Goal: Task Accomplishment & Management: Complete application form

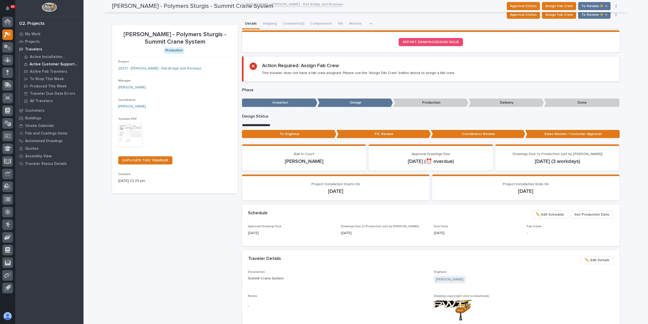
scroll to position [51, 0]
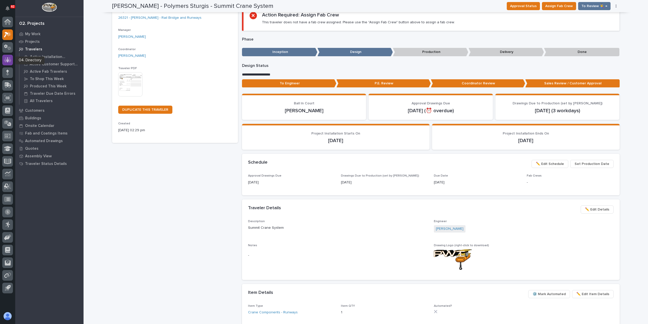
click at [9, 61] on icon at bounding box center [7, 59] width 7 height 5
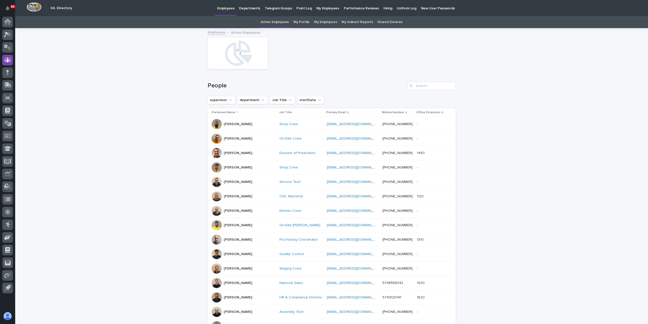
click at [383, 7] on p "Hiring" at bounding box center [387, 5] width 9 height 11
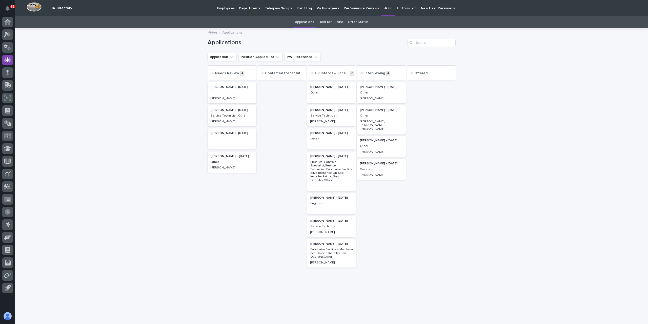
click at [395, 96] on div "Jeremy Helmuth" at bounding box center [381, 98] width 43 height 5
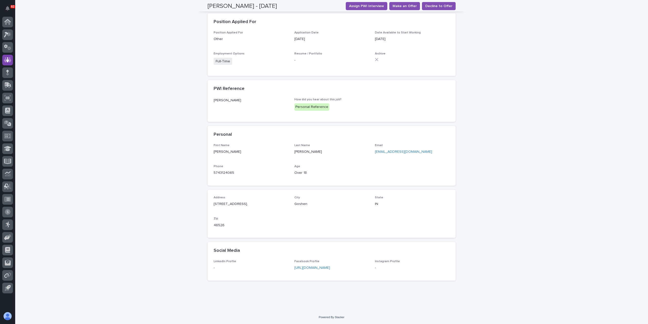
scroll to position [120, 0]
click at [349, 270] on div "Facebook Profile https://www.facebook.com/share/18p6q7PH8p/?mibextid=wwXIfr" at bounding box center [331, 266] width 75 height 15
click at [340, 264] on div "Facebook Profile https://www.facebook.com/share/18p6q7PH8p/?mibextid=wwXIfr" at bounding box center [331, 266] width 75 height 15
click at [330, 268] on link "[URL][DOMAIN_NAME]" at bounding box center [312, 267] width 36 height 4
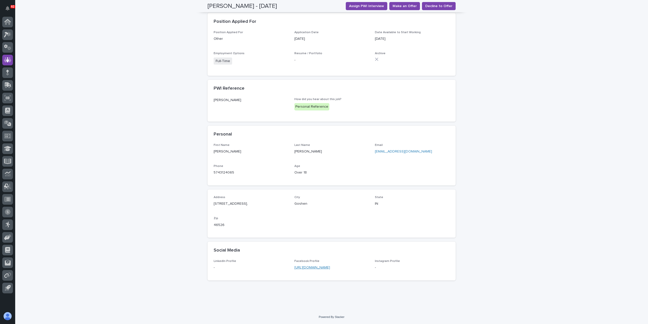
click at [316, 265] on link "[URL][DOMAIN_NAME]" at bounding box center [312, 267] width 36 height 4
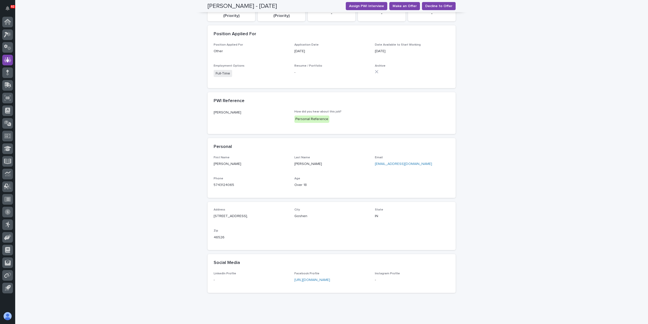
scroll to position [120, 0]
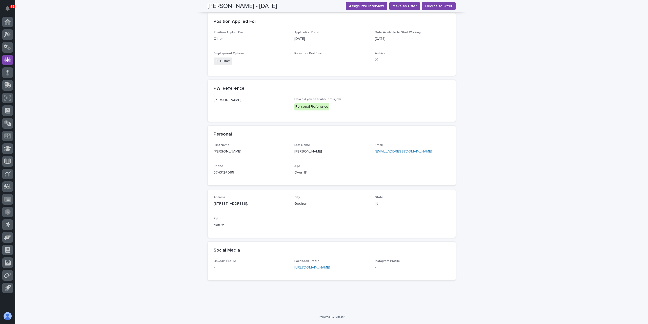
click at [329, 268] on link "[URL][DOMAIN_NAME]" at bounding box center [312, 267] width 36 height 4
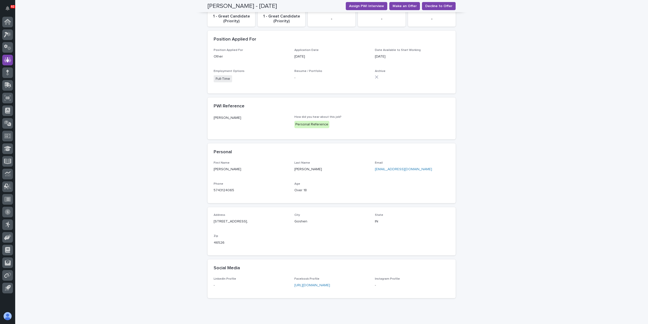
scroll to position [120, 0]
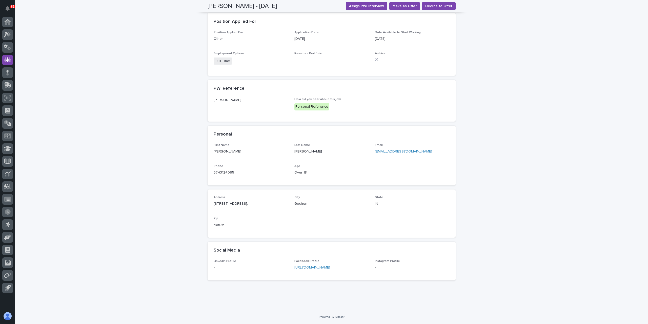
click at [328, 266] on link "[URL][DOMAIN_NAME]" at bounding box center [312, 267] width 36 height 4
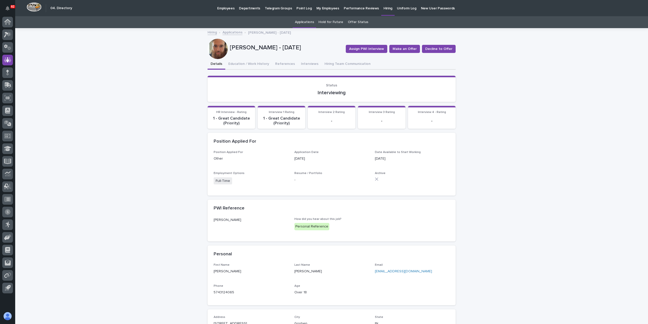
click at [233, 31] on link "Applications" at bounding box center [232, 32] width 20 height 6
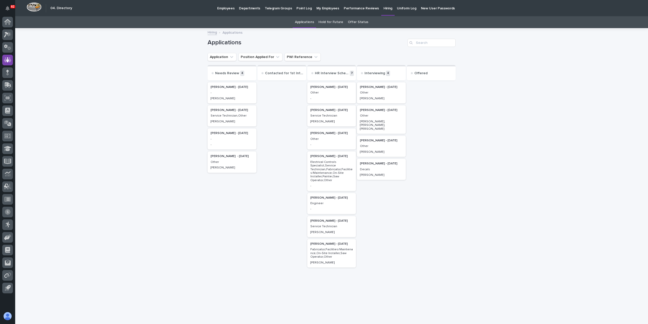
click at [328, 94] on p "Other" at bounding box center [331, 93] width 43 height 4
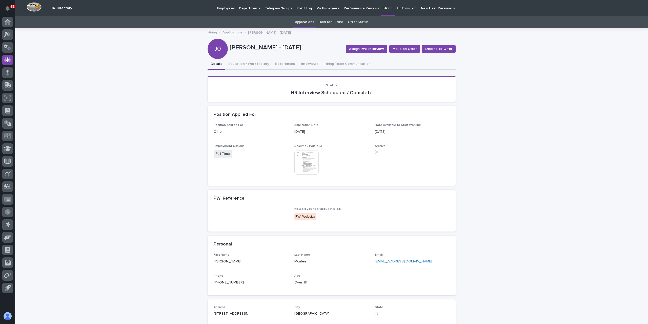
click at [237, 34] on link "Applications" at bounding box center [232, 32] width 20 height 6
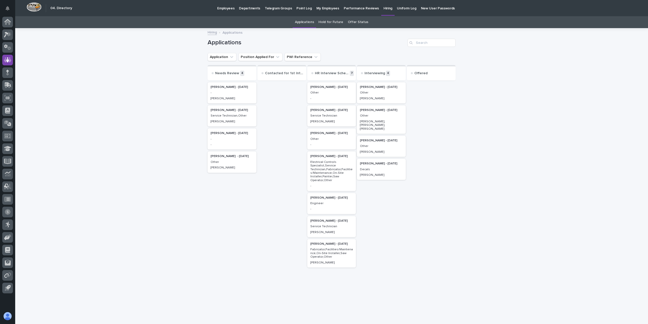
scroll to position [11, 0]
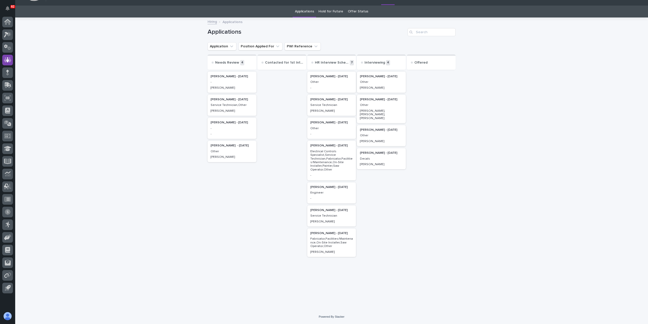
click at [382, 104] on p "Other" at bounding box center [381, 105] width 43 height 4
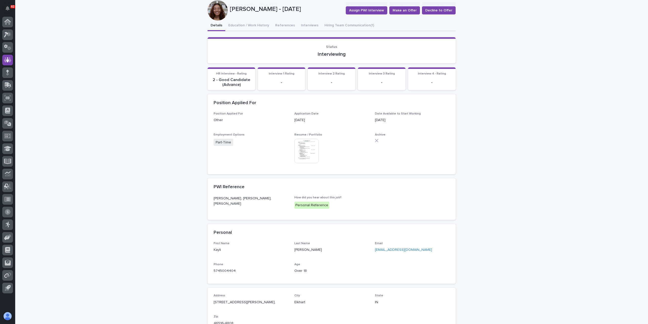
scroll to position [137, 0]
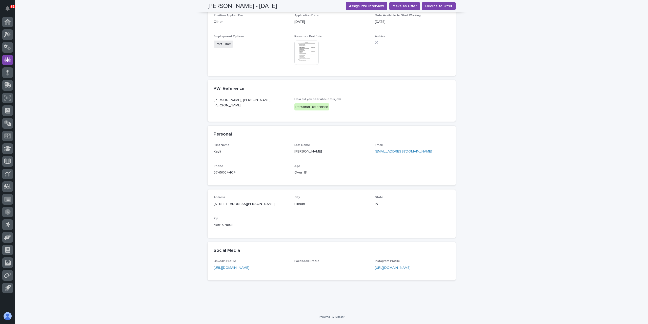
click at [405, 269] on link "[URL][DOMAIN_NAME]" at bounding box center [393, 268] width 36 height 4
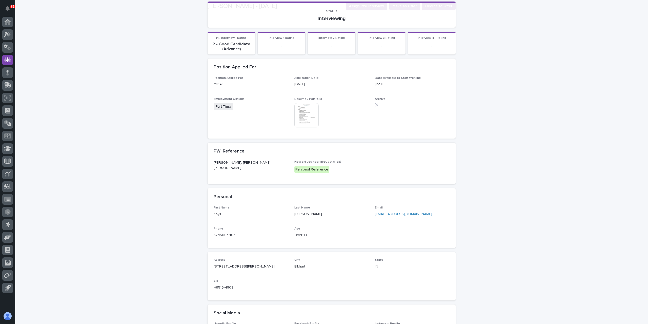
scroll to position [126, 0]
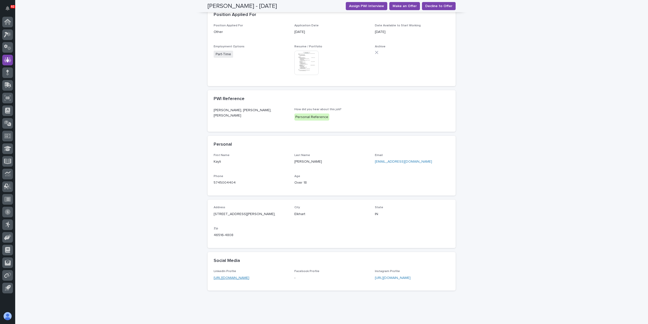
click at [241, 278] on link "[URL][DOMAIN_NAME]" at bounding box center [232, 278] width 36 height 4
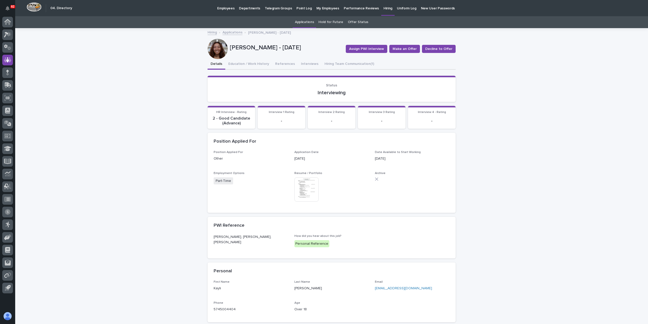
click at [230, 32] on link "Applications" at bounding box center [232, 32] width 20 height 6
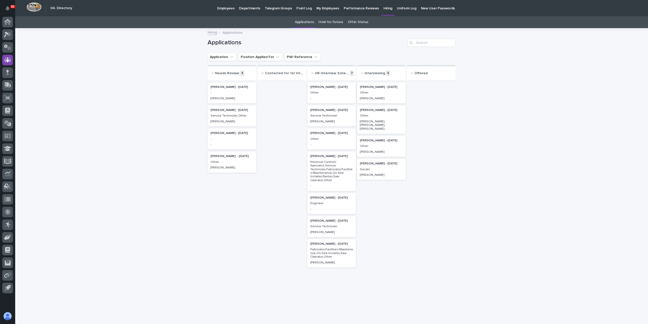
click at [385, 162] on p "[PERSON_NAME] - [DATE]" at bounding box center [381, 164] width 43 height 4
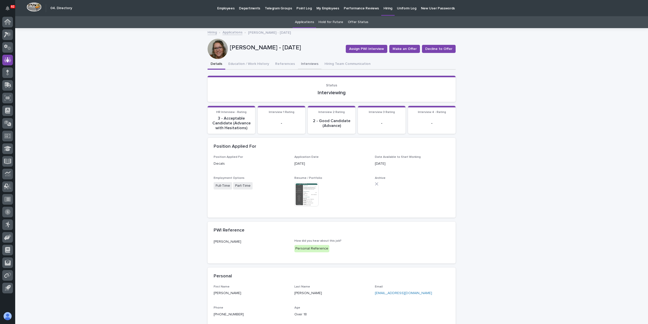
click at [302, 65] on button "Interviews" at bounding box center [310, 64] width 24 height 11
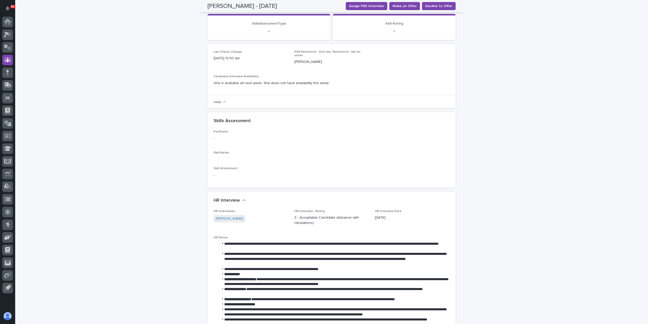
scroll to position [126, 0]
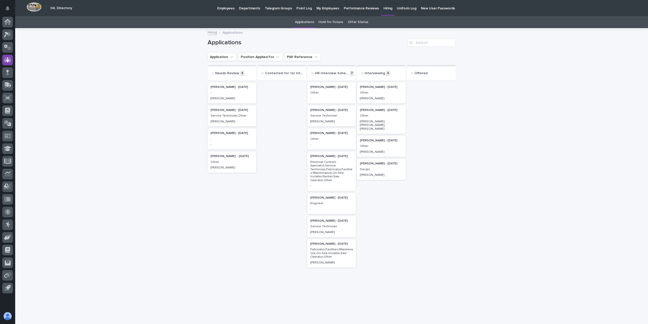
scroll to position [11, 0]
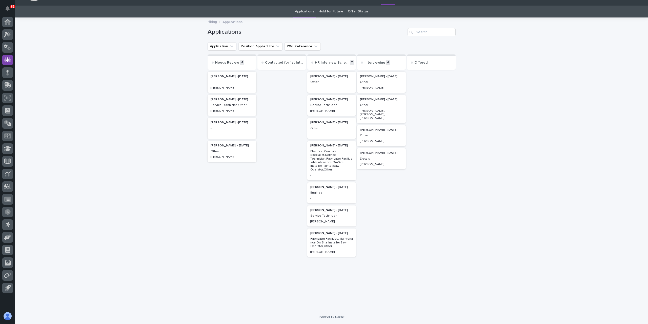
click at [337, 161] on p "Electrical Controls Specialist,Service Technician,Fabricator,Facilities/Mainten…" at bounding box center [331, 161] width 43 height 22
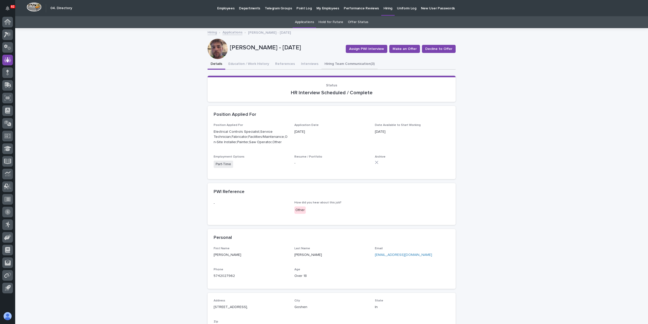
click at [341, 66] on button "Hiring Team Communication (3)" at bounding box center [349, 64] width 56 height 11
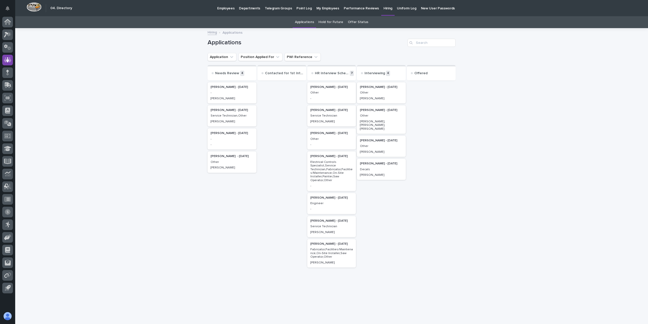
scroll to position [11, 0]
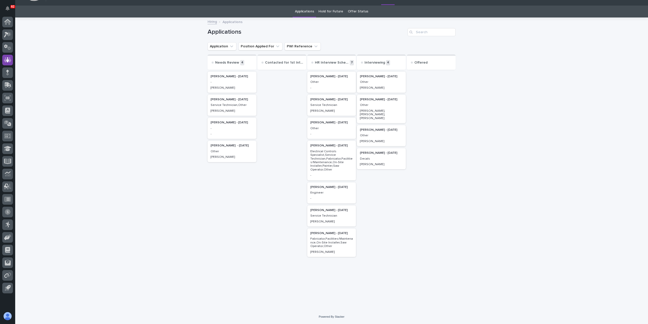
click at [342, 190] on div "Engineer" at bounding box center [331, 192] width 43 height 5
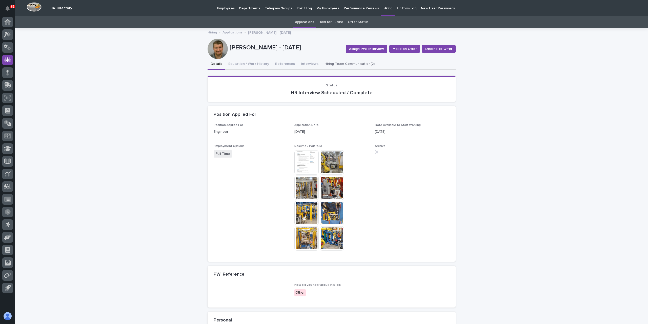
click at [330, 68] on button "Hiring Team Communication (2)" at bounding box center [349, 64] width 56 height 11
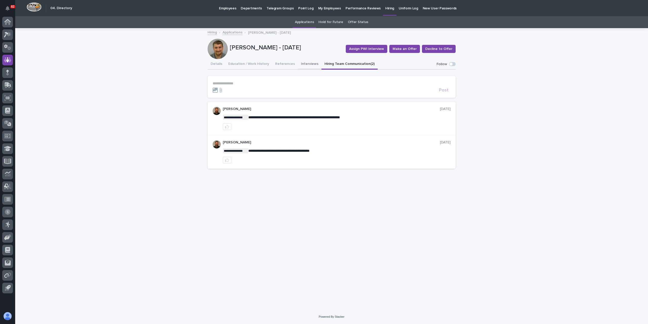
click at [307, 61] on button "Interviews" at bounding box center [310, 64] width 24 height 11
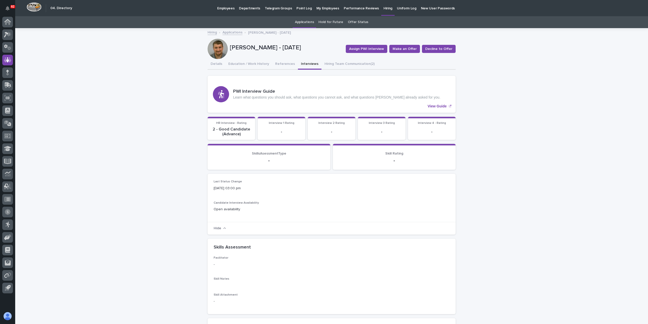
click at [231, 34] on link "Applications" at bounding box center [232, 32] width 20 height 6
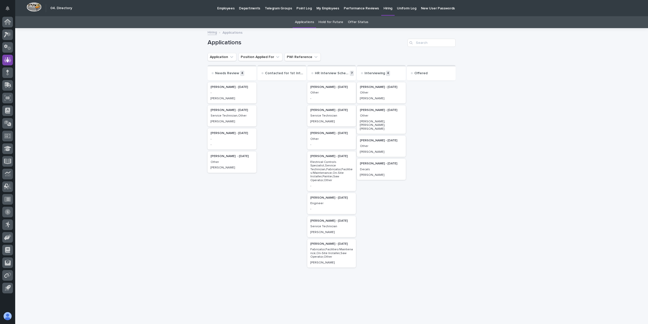
scroll to position [11, 0]
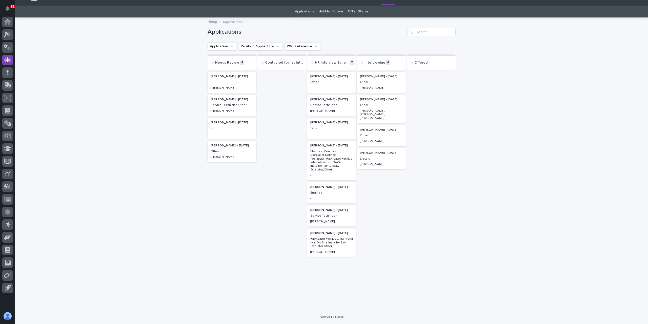
click at [327, 114] on div "[PERSON_NAME] - [DATE] Service Technician [PERSON_NAME]" at bounding box center [331, 105] width 49 height 21
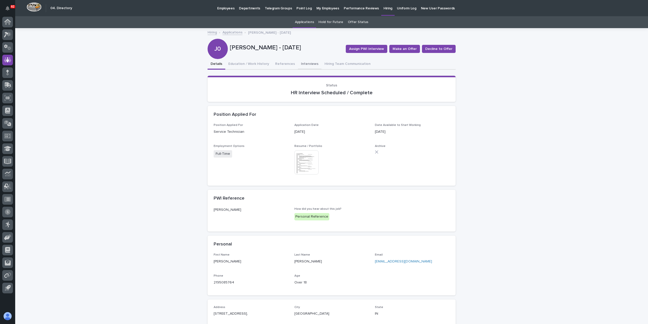
click at [307, 67] on button "Interviews" at bounding box center [310, 64] width 24 height 11
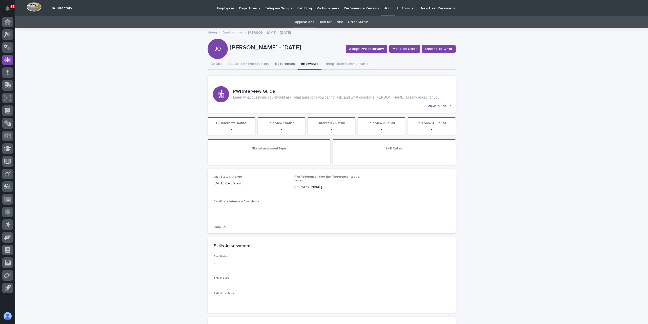
click at [278, 67] on button "References" at bounding box center [285, 64] width 26 height 11
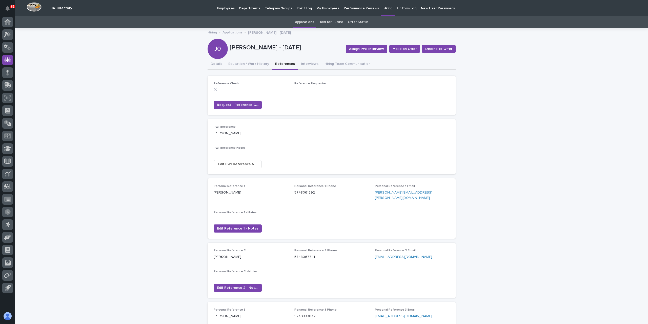
click at [233, 31] on link "Applications" at bounding box center [232, 32] width 20 height 6
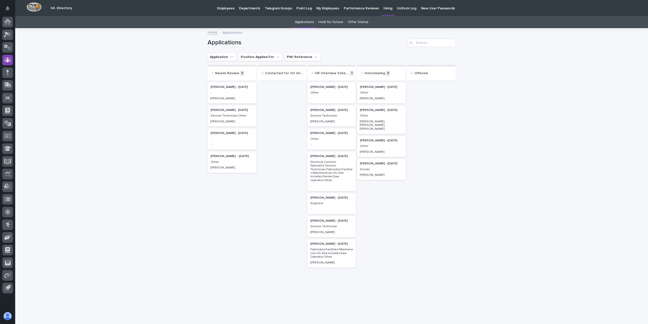
scroll to position [11, 0]
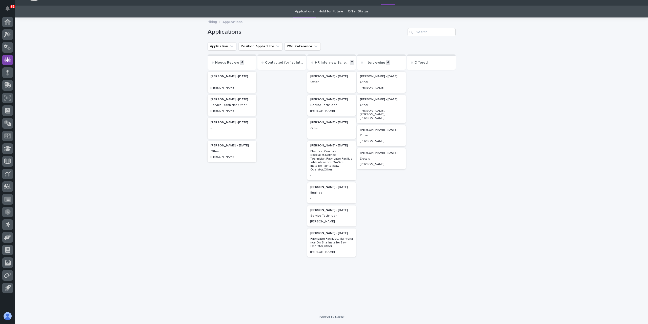
click at [368, 134] on p "Other" at bounding box center [381, 136] width 43 height 4
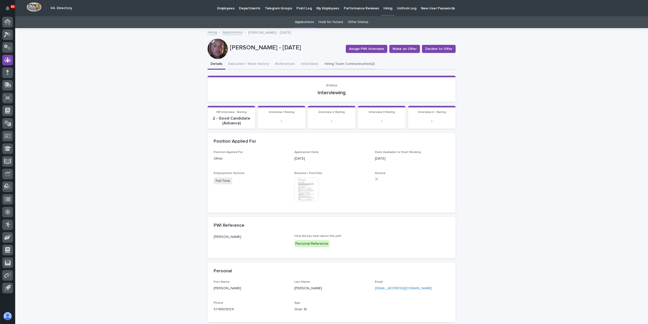
click at [347, 66] on button "Hiring Team Communication (2)" at bounding box center [349, 64] width 56 height 11
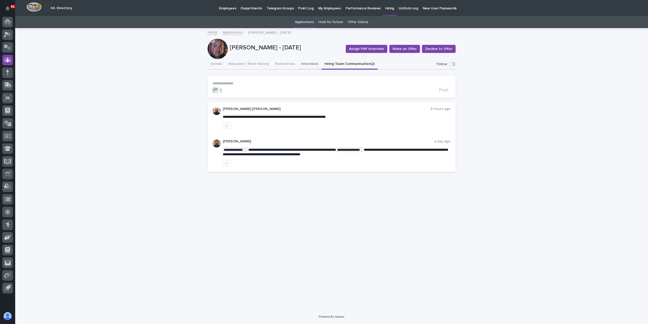
click at [306, 65] on button "Interviews" at bounding box center [310, 64] width 24 height 11
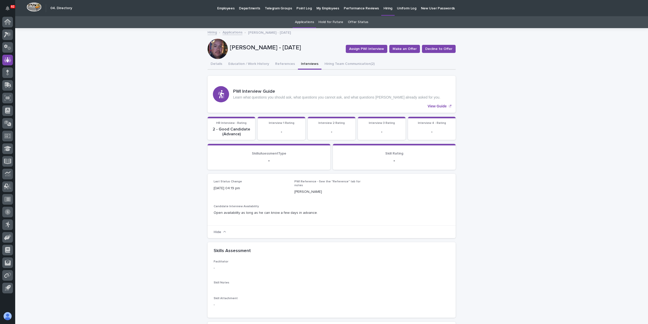
click at [234, 32] on link "Applications" at bounding box center [232, 32] width 20 height 6
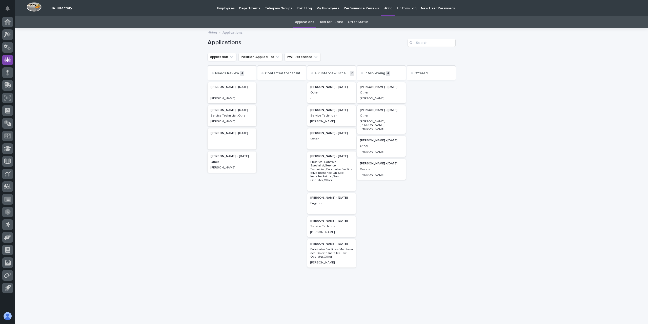
scroll to position [11, 0]
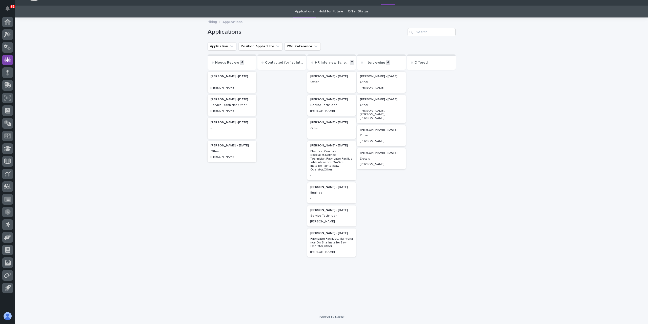
click at [317, 79] on div "Other" at bounding box center [331, 81] width 43 height 5
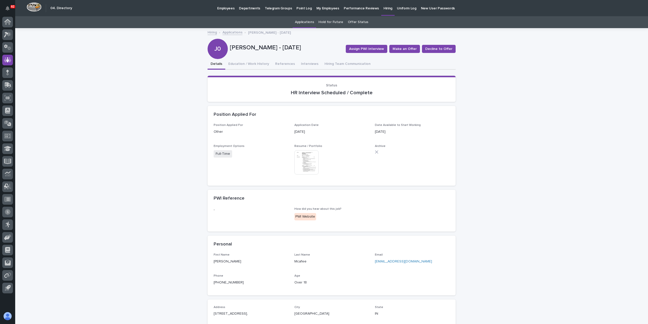
click at [231, 33] on link "Applications" at bounding box center [232, 32] width 20 height 6
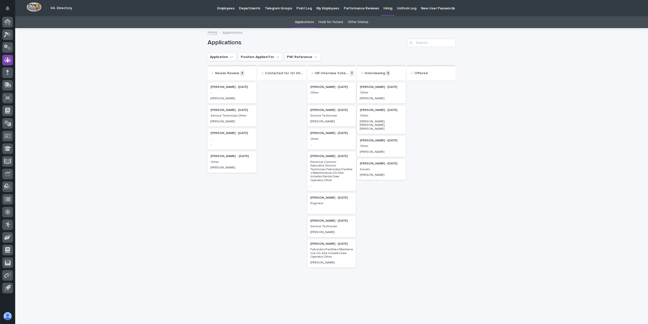
scroll to position [11, 0]
